Goal: Transaction & Acquisition: Purchase product/service

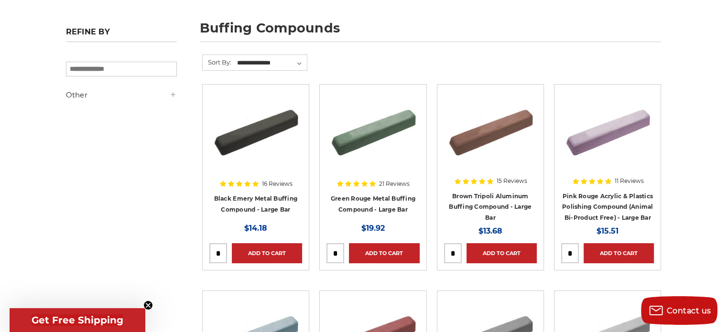
scroll to position [128, 0]
click at [369, 200] on div at bounding box center [373, 153] width 93 height 122
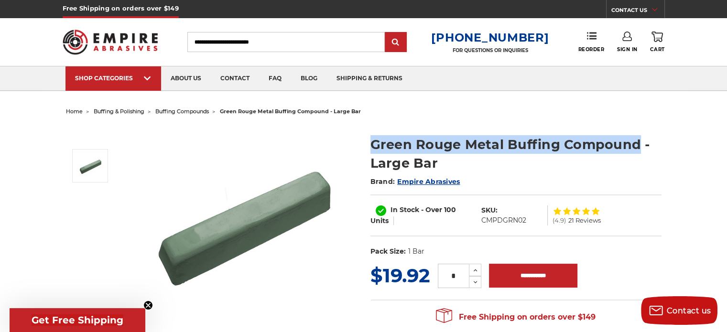
drag, startPoint x: 639, startPoint y: 143, endPoint x: 362, endPoint y: 149, distance: 277.5
click at [362, 149] on div "Green Rouge Metal Buffing Compound - Large Bar Brand: Empire Abrasives In Stock…" at bounding box center [363, 230] width 609 height 222
copy div "Green Rouge Metal Buffing Compound"
